Goal: Information Seeking & Learning: Learn about a topic

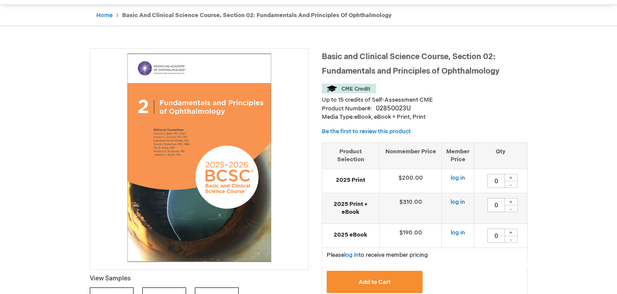
scroll to position [82, 0]
click at [405, 108] on div "02850023U" at bounding box center [393, 108] width 35 height 9
copy div "02850023U"
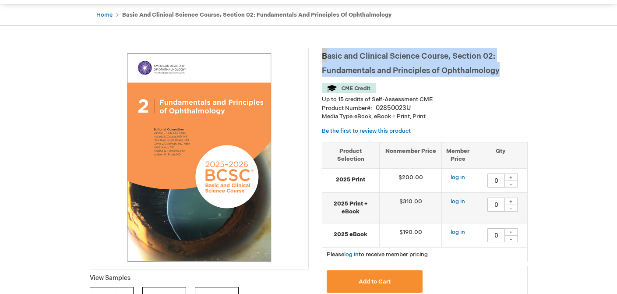
drag, startPoint x: 501, startPoint y: 73, endPoint x: 323, endPoint y: 56, distance: 178.7
click at [323, 56] on h1 "Basic and Clinical Science Course, Section 02: Fundamentals and Principles of O…" at bounding box center [425, 62] width 206 height 29
copy span "Basic and Clinical Science Course, Section 02: Fundamentals and Principles of O…"
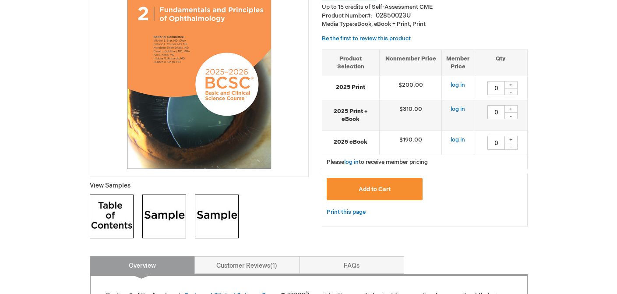
scroll to position [184, 0]
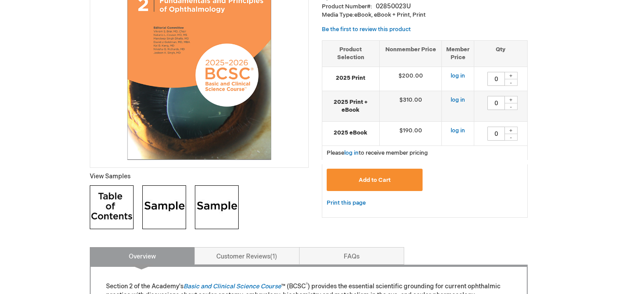
click at [231, 85] on img at bounding box center [199, 55] width 209 height 209
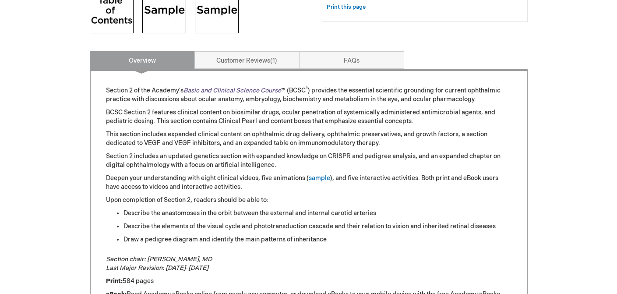
scroll to position [389, 0]
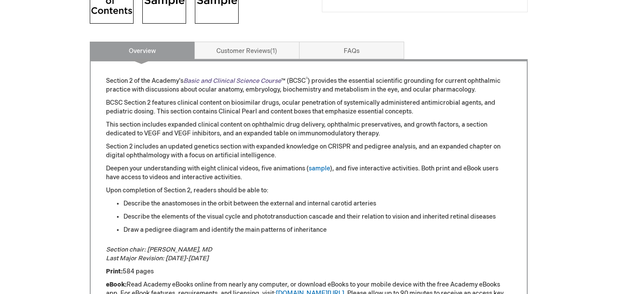
click at [237, 79] on link "Basic and Clinical Science Course" at bounding box center [233, 80] width 98 height 7
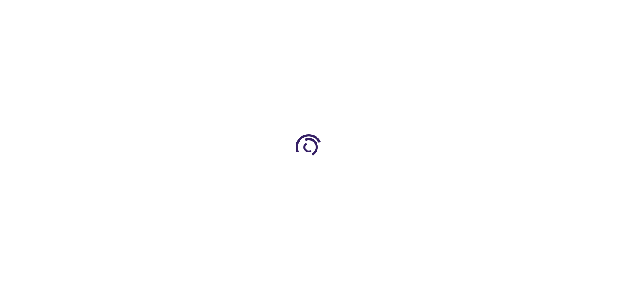
type input "0"
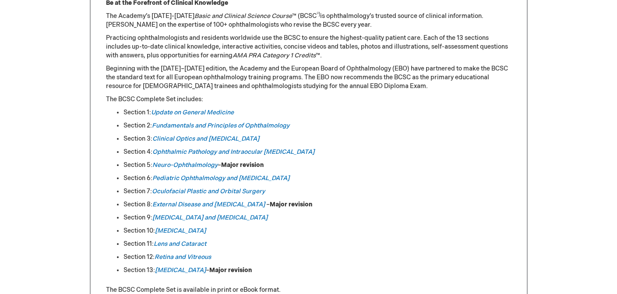
scroll to position [417, 0]
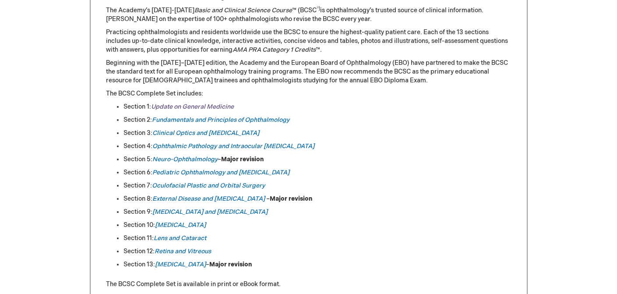
click at [184, 106] on link "Update on General Medicine" at bounding box center [192, 106] width 83 height 7
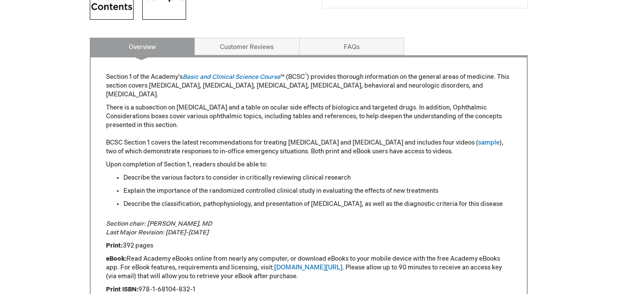
scroll to position [387, 0]
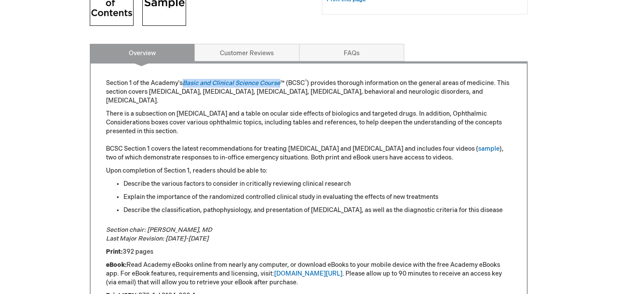
drag, startPoint x: 284, startPoint y: 85, endPoint x: 184, endPoint y: 82, distance: 100.0
click at [184, 82] on p "Section 1 of the Academy's Basic and Clinical Science Course ™ (BCSC ® ) provid…" at bounding box center [309, 92] width 406 height 26
copy link "Basic and Clinical Science Course"
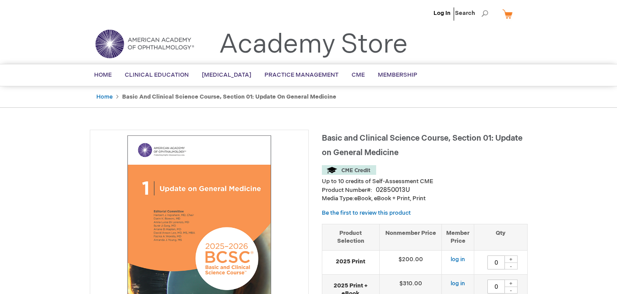
scroll to position [32, 0]
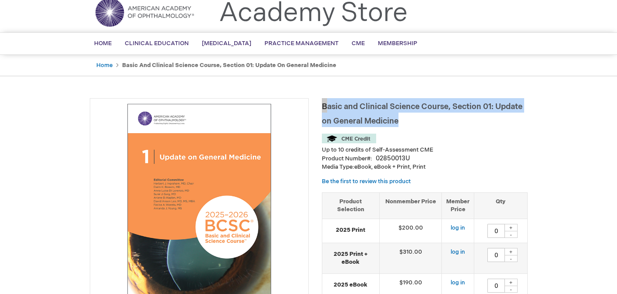
drag, startPoint x: 403, startPoint y: 123, endPoint x: 323, endPoint y: 105, distance: 81.8
click at [323, 105] on h1 "Basic and Clinical Science Course, Section 01: Update on General Medicine" at bounding box center [425, 112] width 206 height 29
copy span "Basic and Clinical Science Course, Section 01: Update on General Medicine"
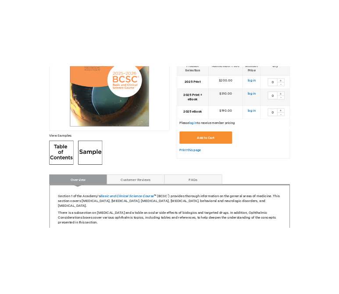
scroll to position [0, 0]
